Goal: Information Seeking & Learning: Learn about a topic

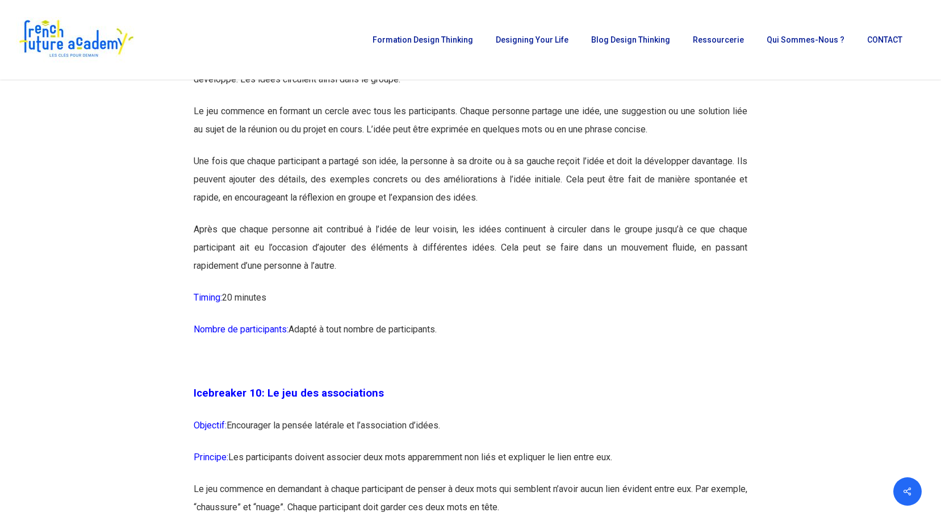
scroll to position [3636, 0]
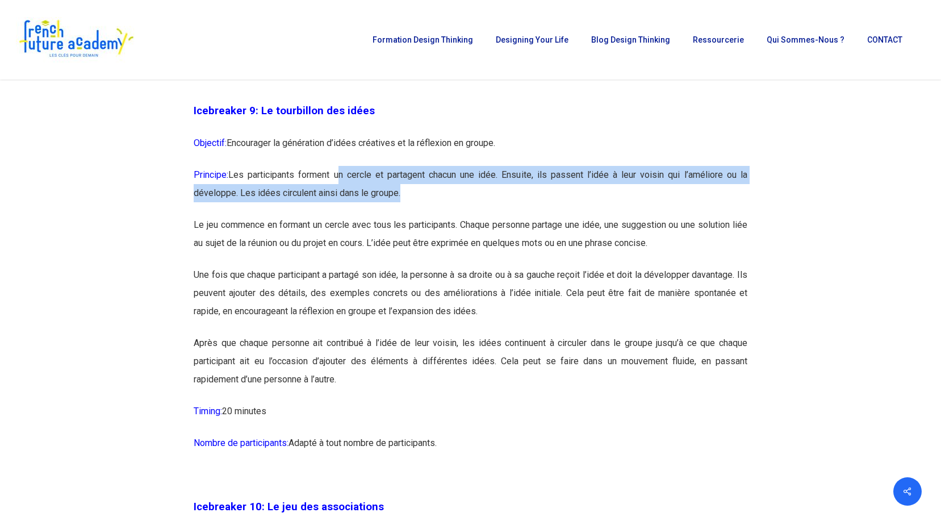
drag, startPoint x: 344, startPoint y: 217, endPoint x: 480, endPoint y: 237, distance: 137.3
click at [480, 216] on p "Principe: Les participants forment un cercle et partagent chacun une idée. Ensu…" at bounding box center [471, 191] width 554 height 50
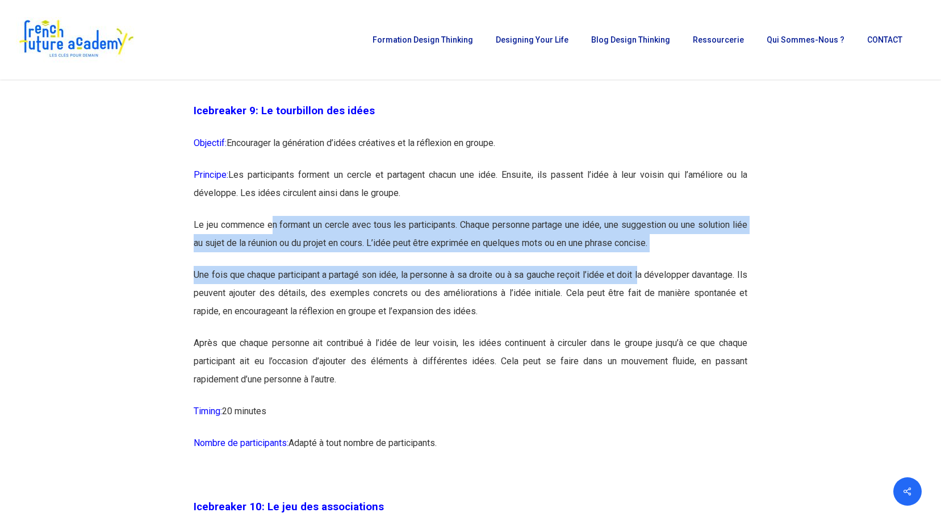
drag, startPoint x: 273, startPoint y: 260, endPoint x: 650, endPoint y: 317, distance: 382.1
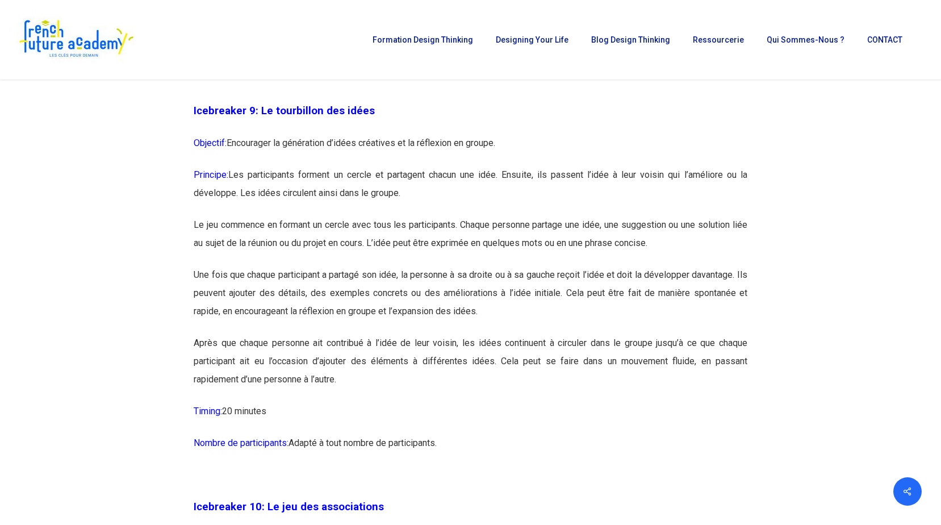
click at [289, 402] on p "Après que chaque personne ait contribué à l’idée de leur voisin, les idées cont…" at bounding box center [471, 368] width 554 height 68
drag, startPoint x: 460, startPoint y: 483, endPoint x: 185, endPoint y: 153, distance: 429.7
copy div "Icebreaker 9: Le tourbillon des idées Objectif: Encourager la génération d’idée…"
click at [511, 402] on p "Après que chaque personne ait contribué à l’idée de leur voisin, les idées cont…" at bounding box center [471, 368] width 554 height 68
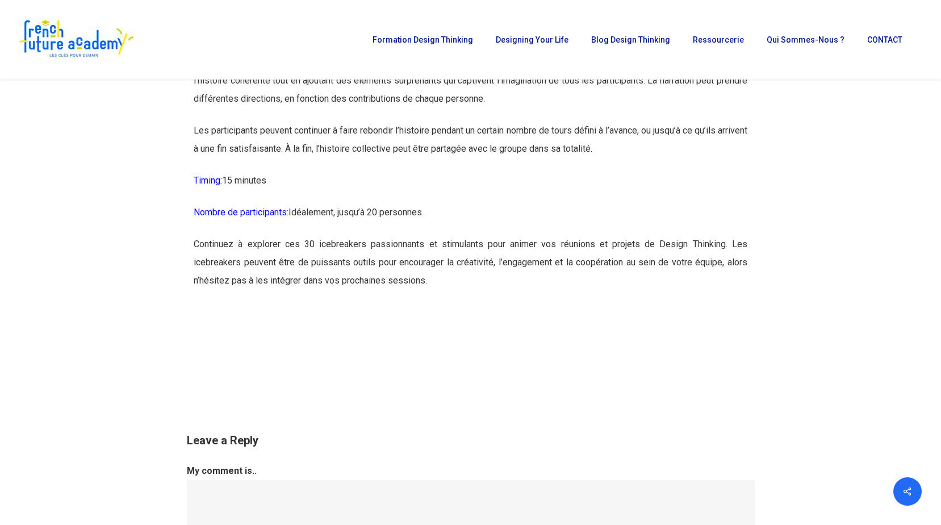
scroll to position [11419, 0]
